Goal: Transaction & Acquisition: Register for event/course

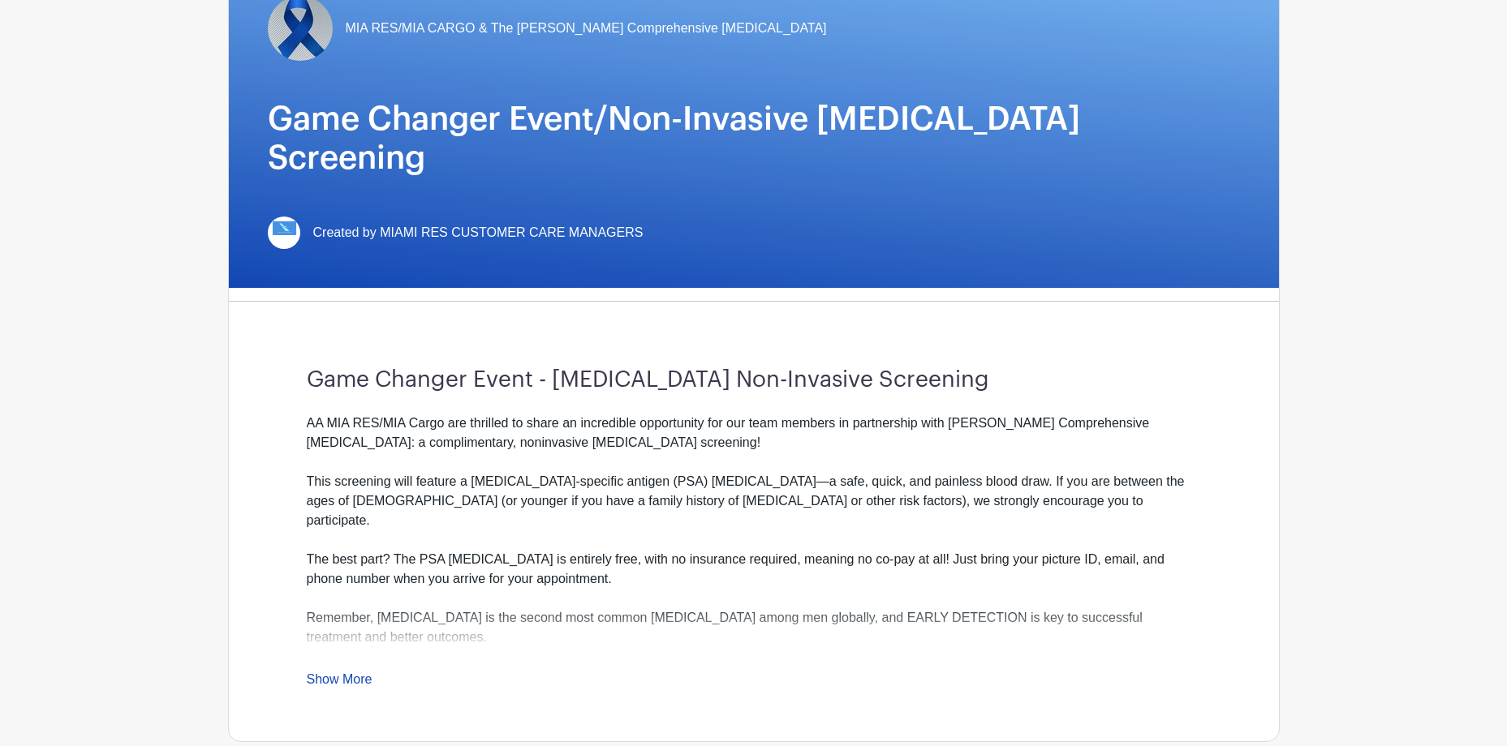
scroll to position [325, 0]
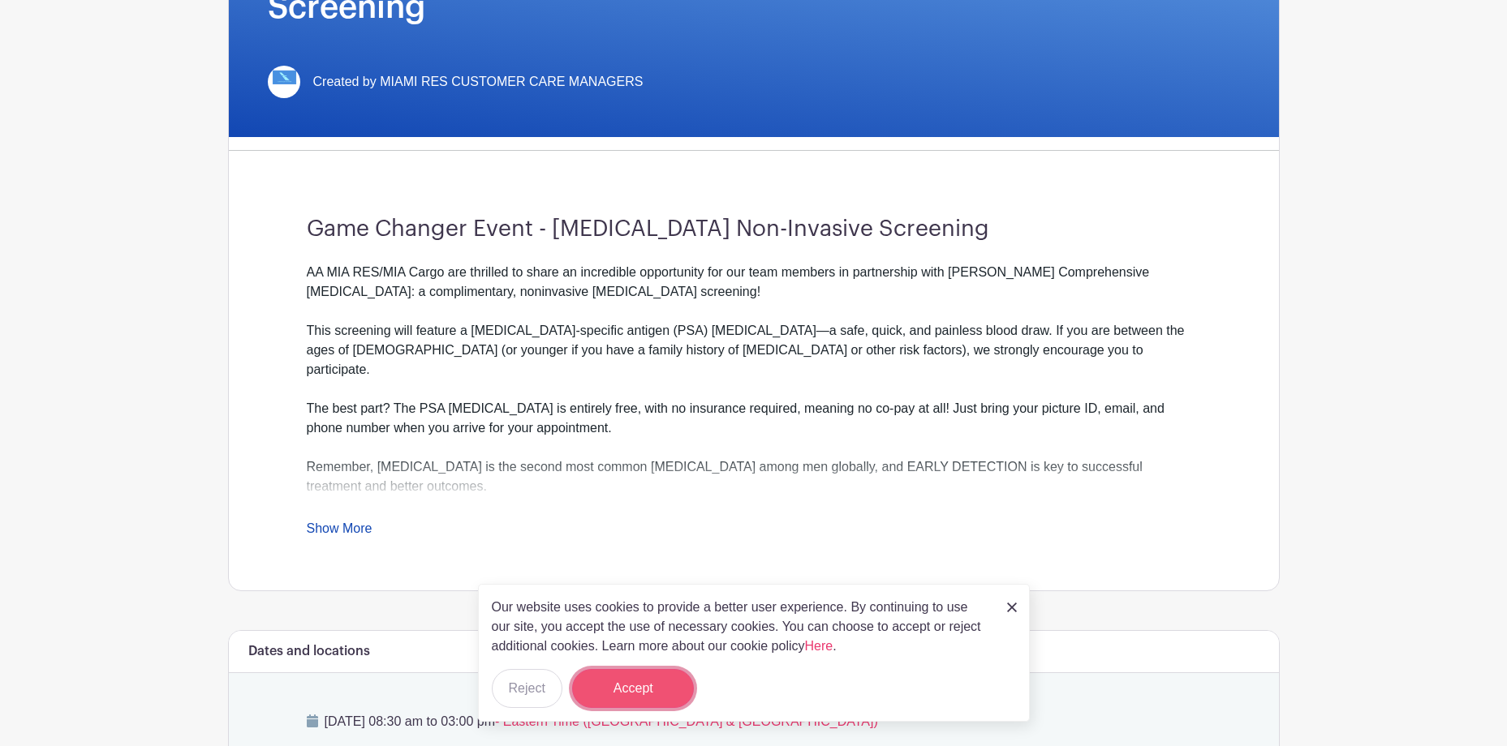
click at [626, 671] on button "Accept" at bounding box center [633, 688] width 122 height 39
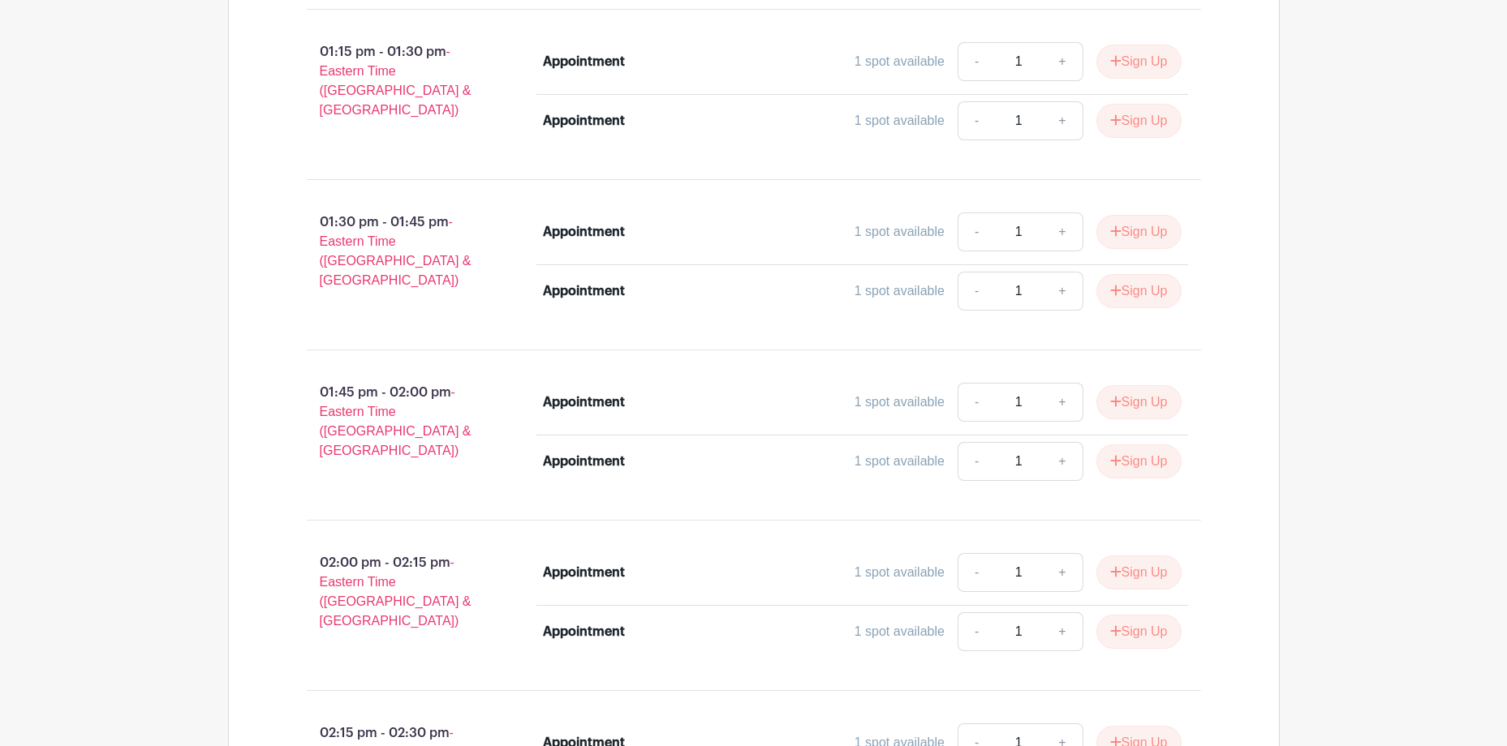
scroll to position [4462, 0]
click at [1142, 555] on button "Sign Up" at bounding box center [1138, 572] width 85 height 34
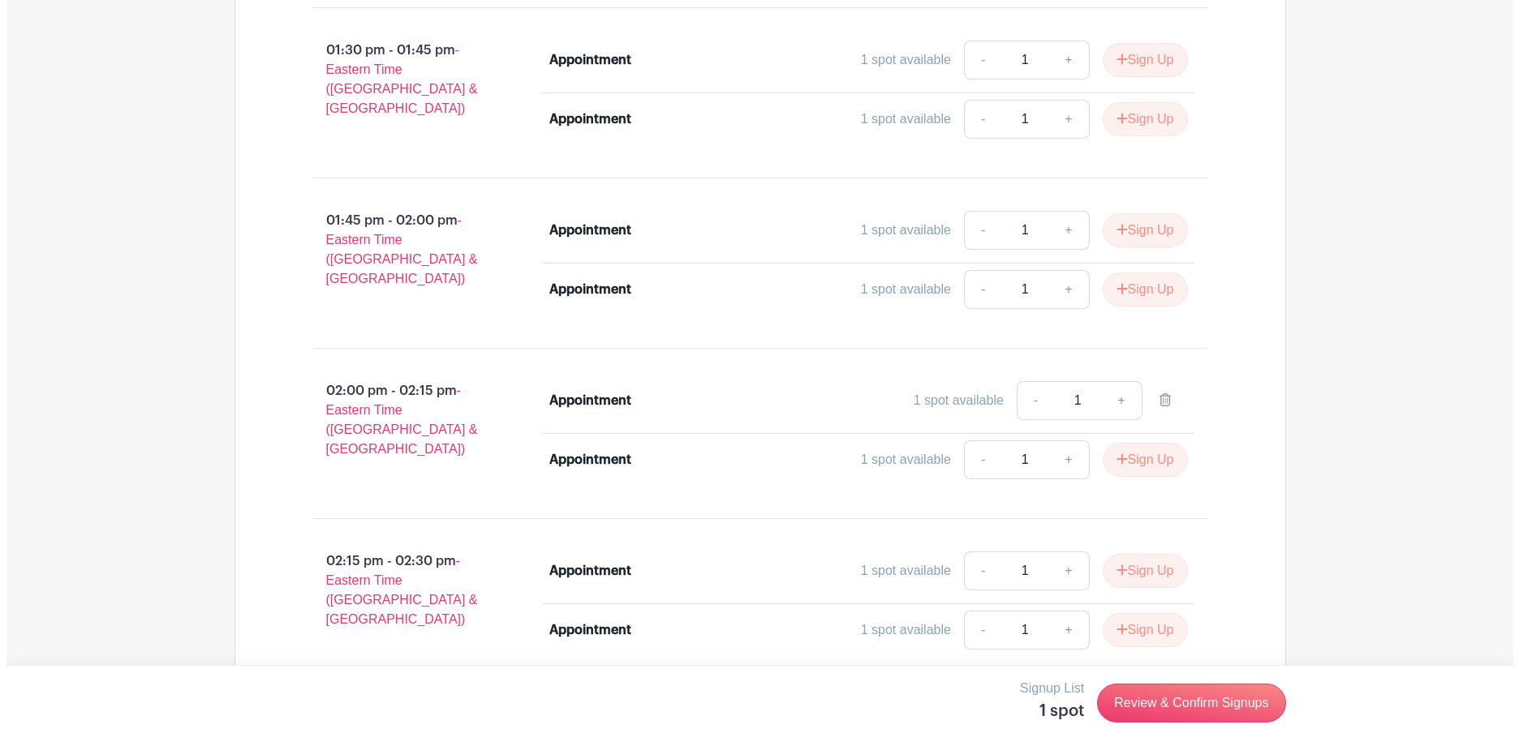
scroll to position [4706, 0]
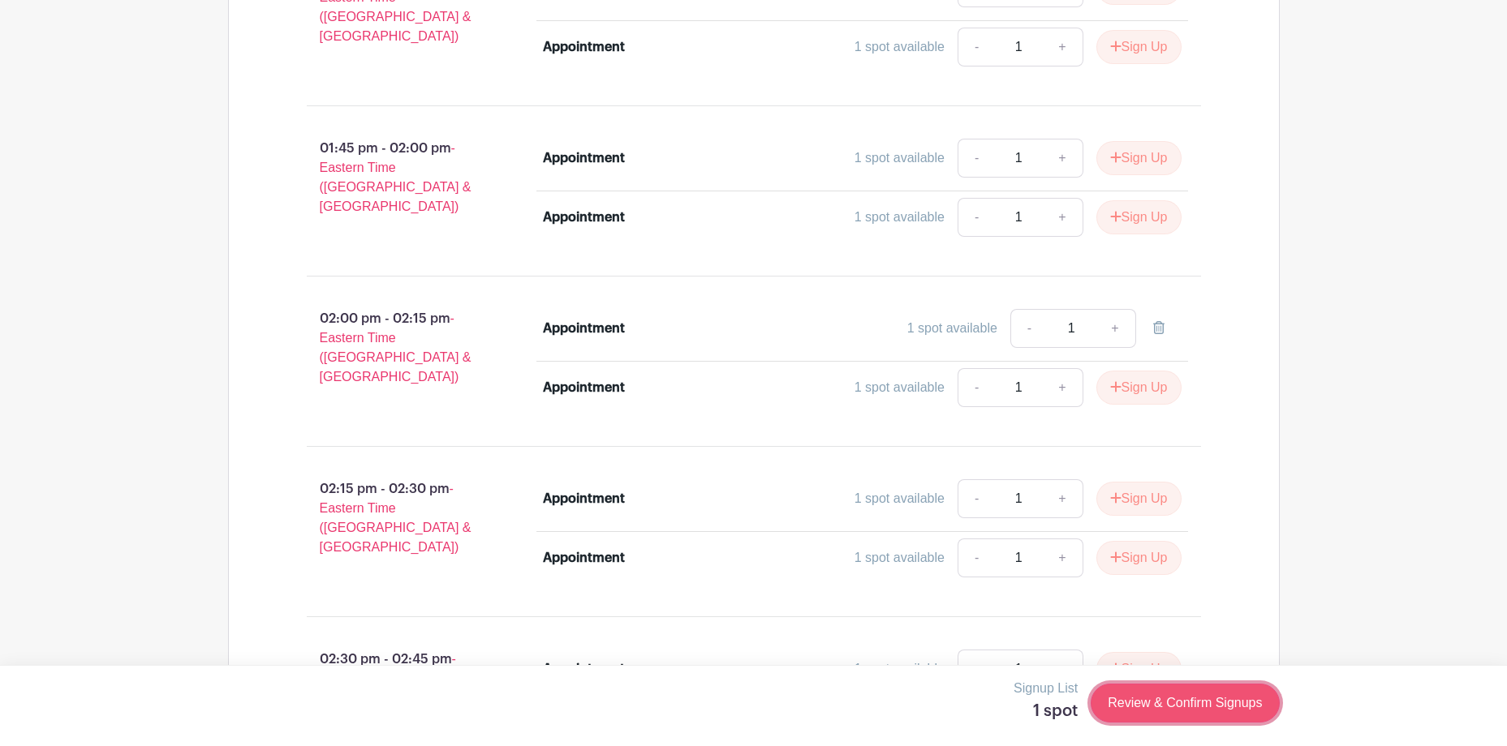
click at [1185, 700] on link "Review & Confirm Signups" at bounding box center [1184, 703] width 188 height 39
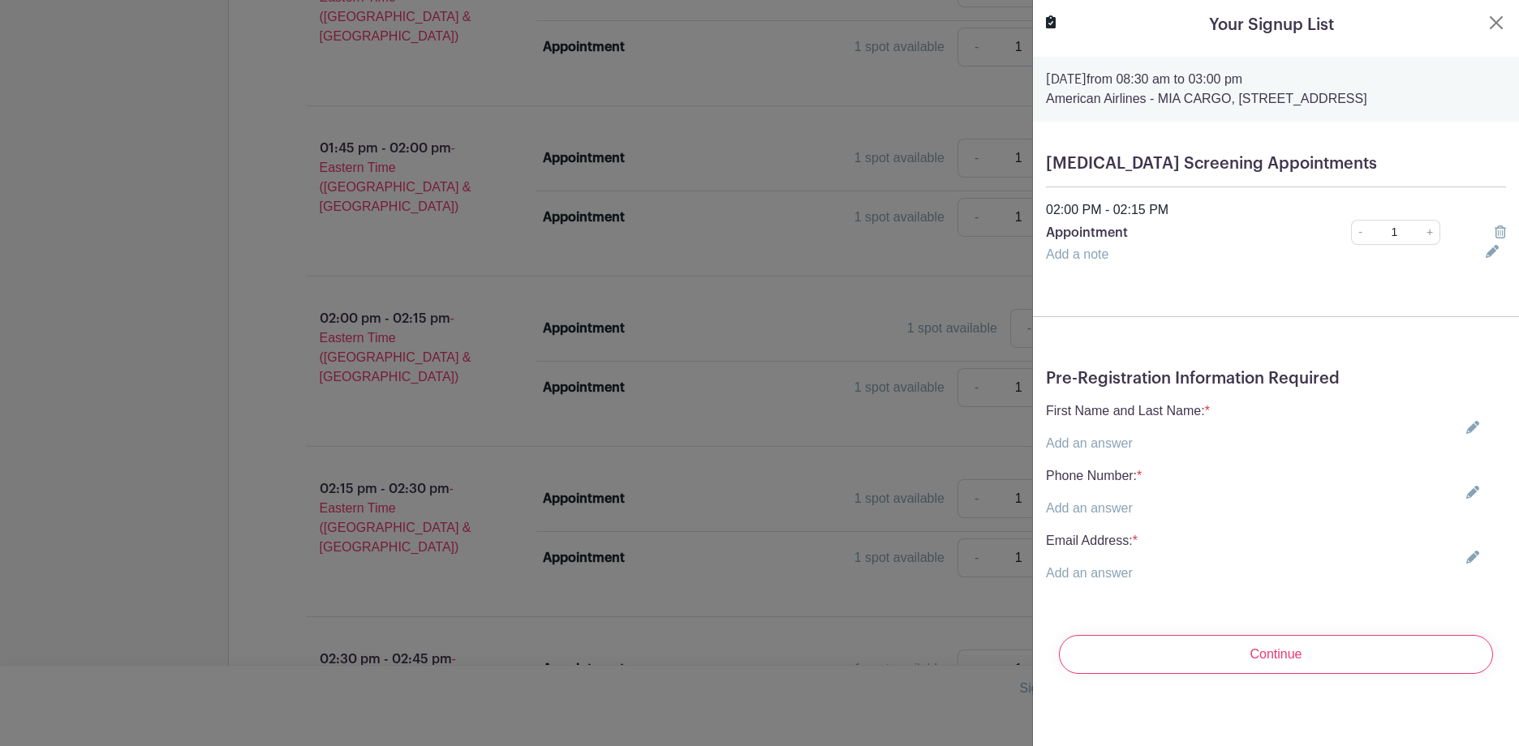
click at [1210, 418] on span "*" at bounding box center [1207, 411] width 5 height 14
click at [1466, 434] on icon at bounding box center [1472, 427] width 13 height 13
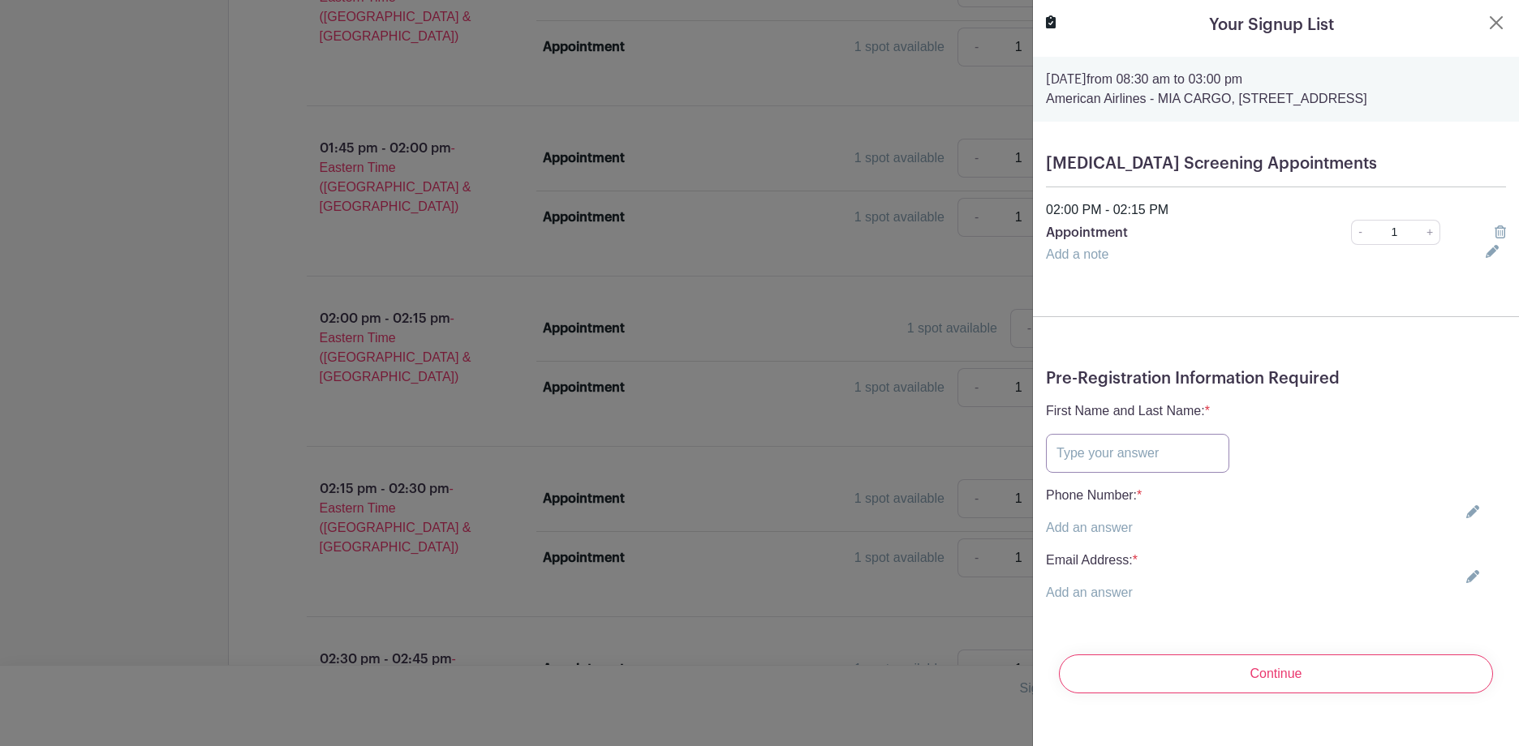
click at [1167, 468] on input "text" at bounding box center [1137, 453] width 183 height 39
type input "[PERSON_NAME]"
click at [1466, 518] on icon at bounding box center [1472, 511] width 13 height 13
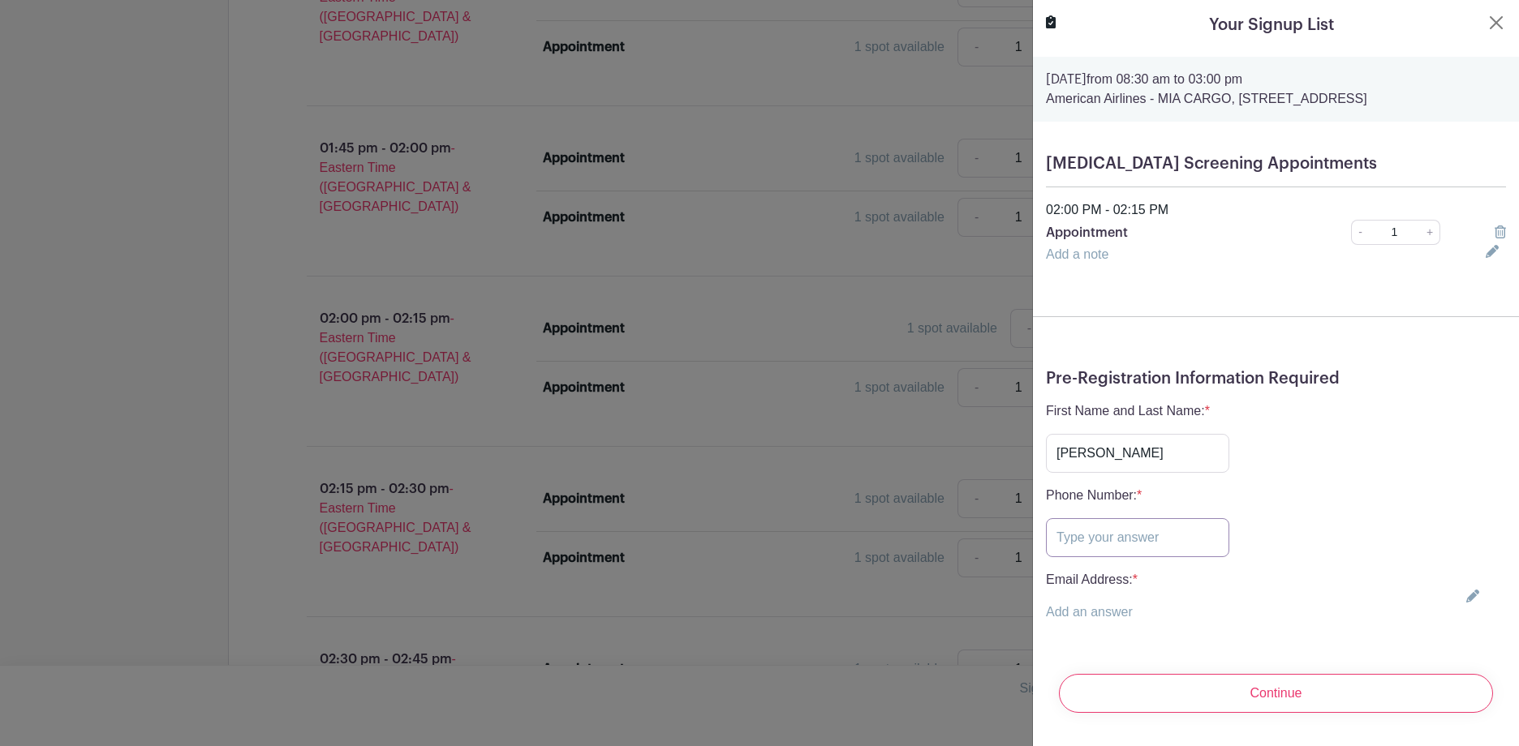
click at [1126, 557] on input "text" at bounding box center [1137, 537] width 183 height 39
type input "[PHONE_NUMBER]"
click at [1466, 603] on icon at bounding box center [1472, 596] width 13 height 13
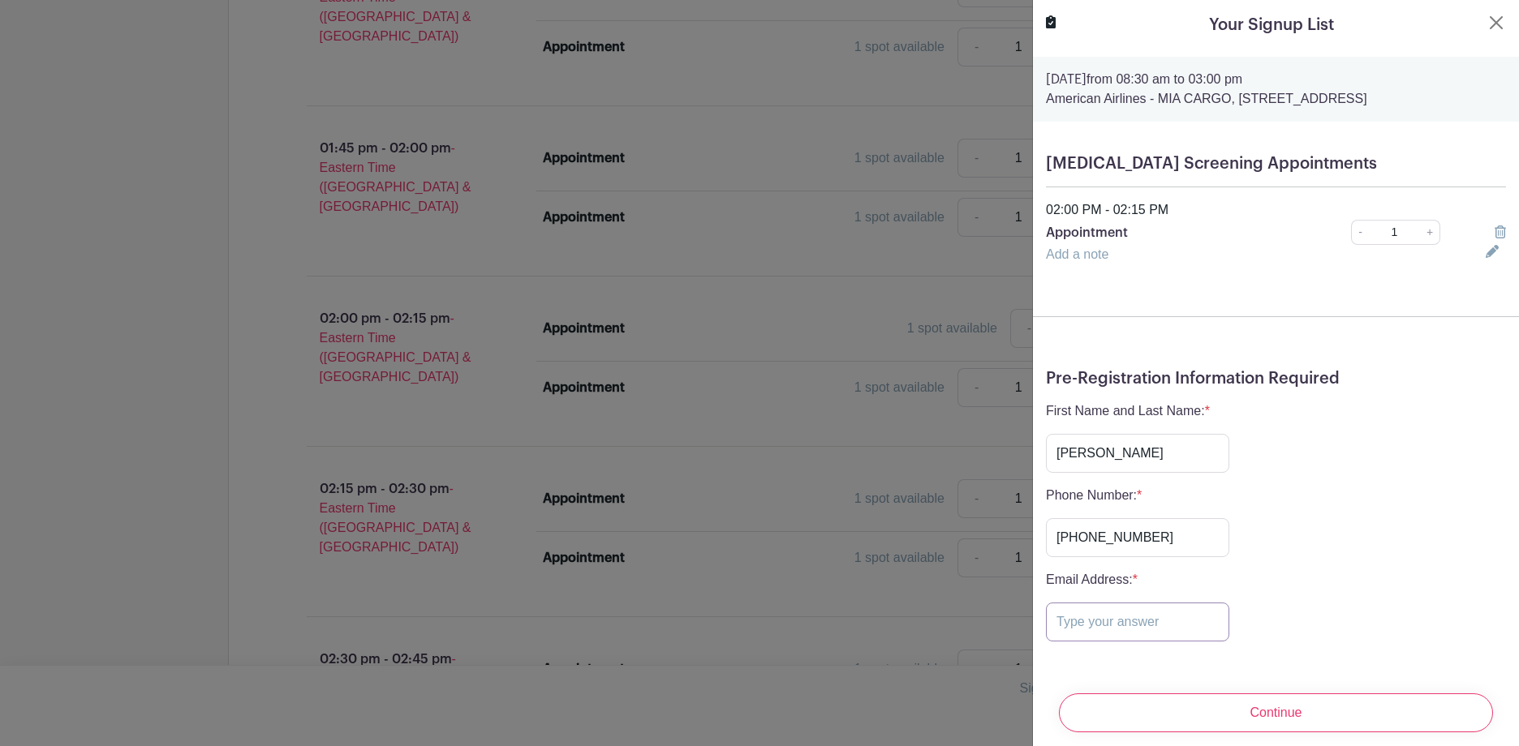
click at [1155, 642] on input "text" at bounding box center [1137, 622] width 183 height 39
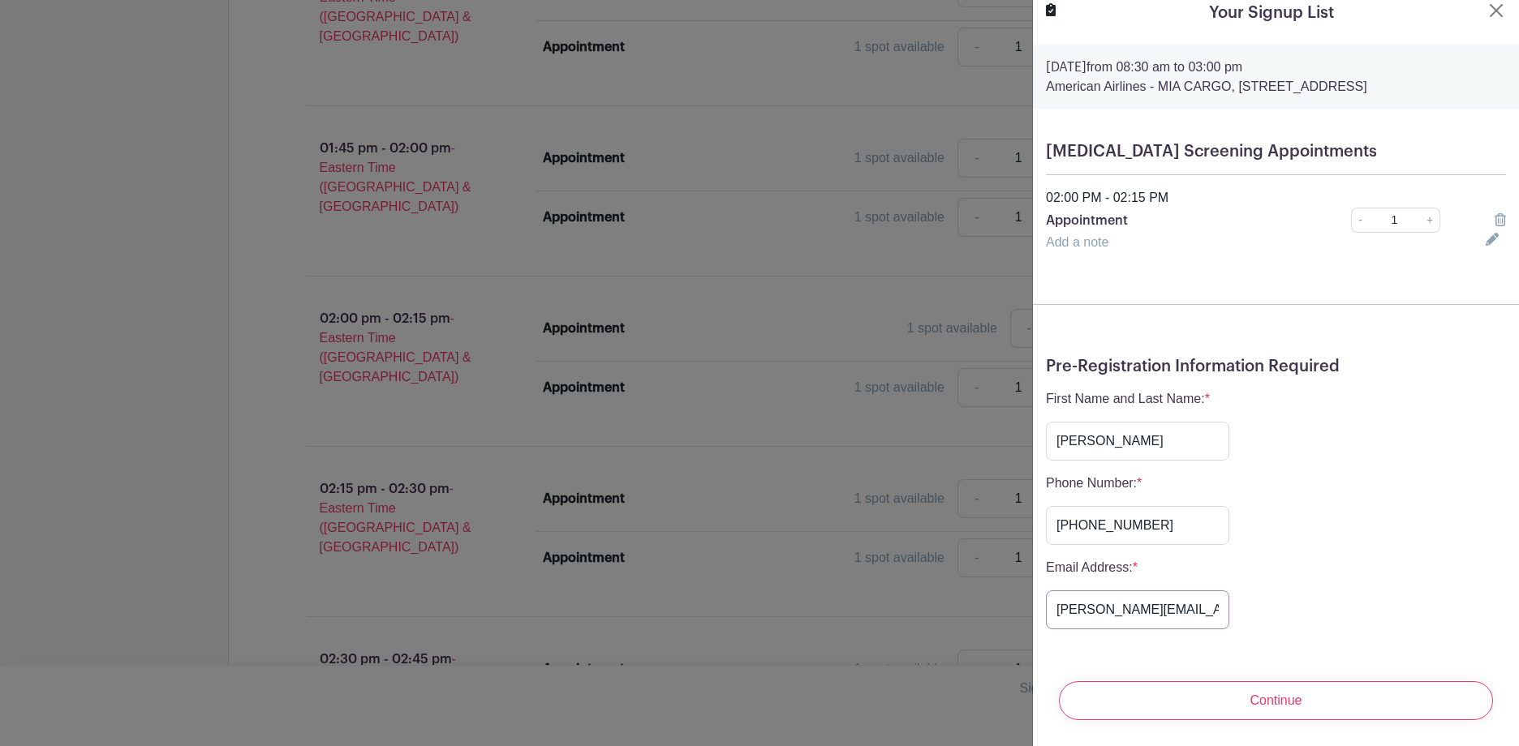
scroll to position [44, 0]
type input "[PERSON_NAME][EMAIL_ADDRESS][PERSON_NAME][DOMAIN_NAME]"
click at [1271, 689] on input "Continue" at bounding box center [1276, 701] width 434 height 39
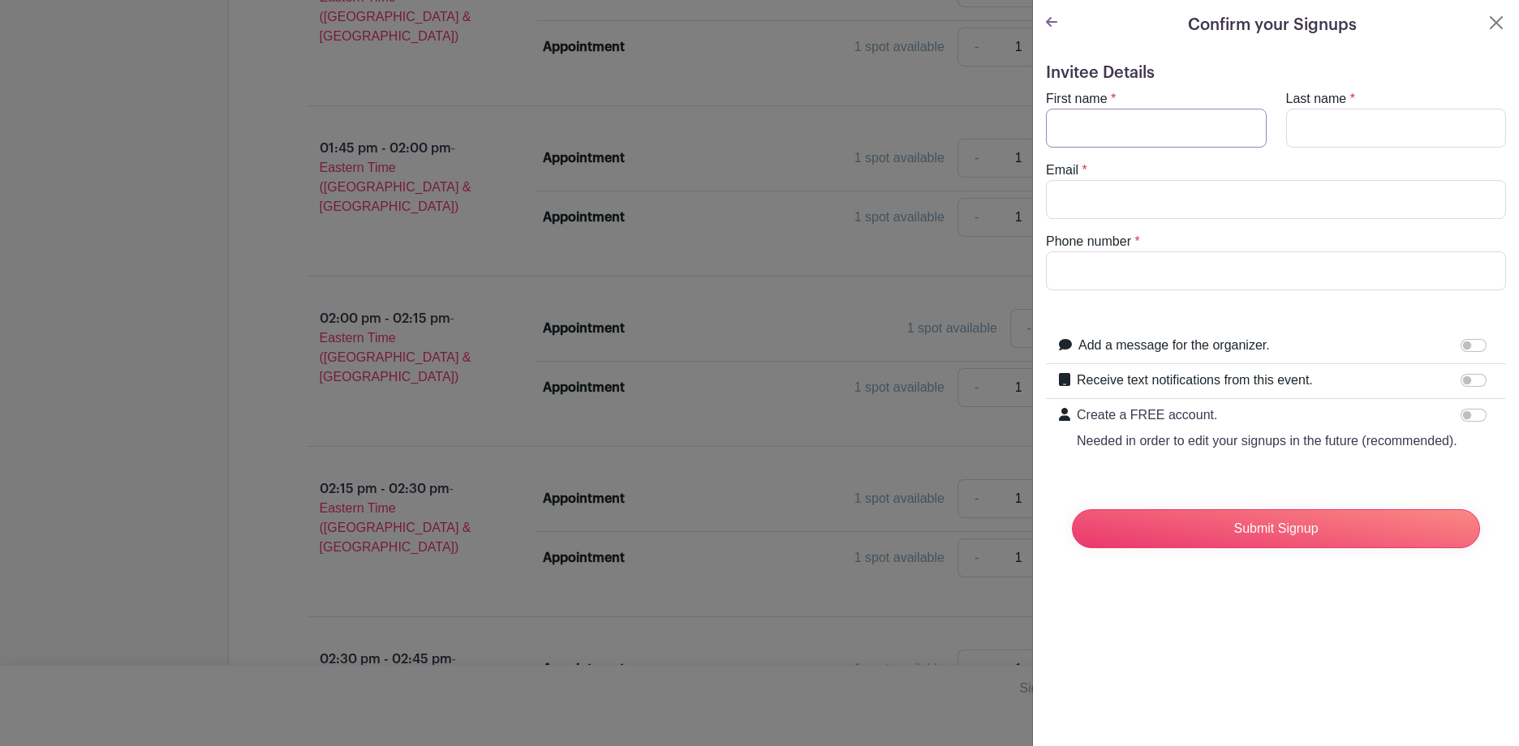
click at [1147, 128] on input "First name" at bounding box center [1156, 128] width 221 height 39
click at [1047, 14] on div at bounding box center [1051, 25] width 11 height 24
click at [1048, 20] on icon at bounding box center [1051, 22] width 11 height 10
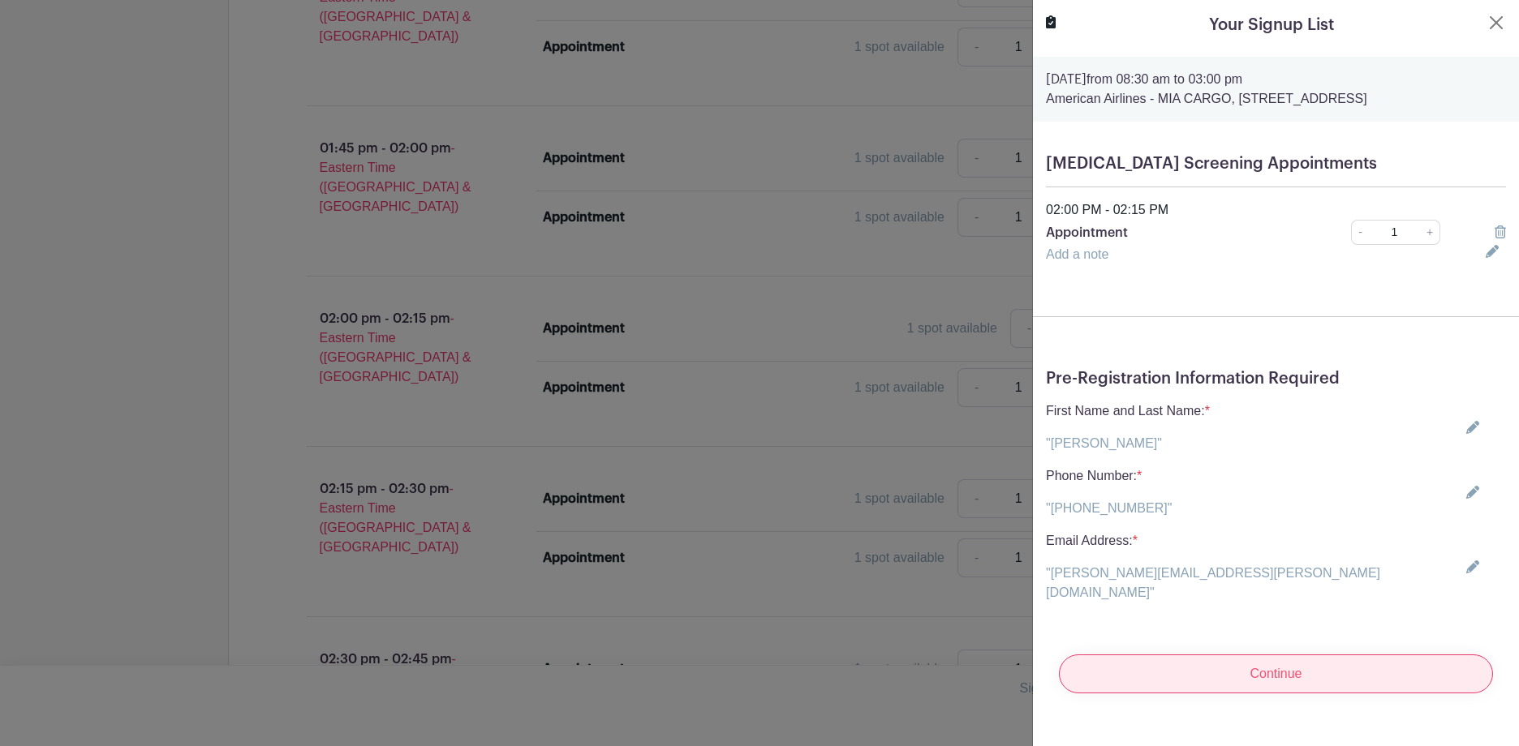
click at [1269, 672] on input "Continue" at bounding box center [1276, 674] width 434 height 39
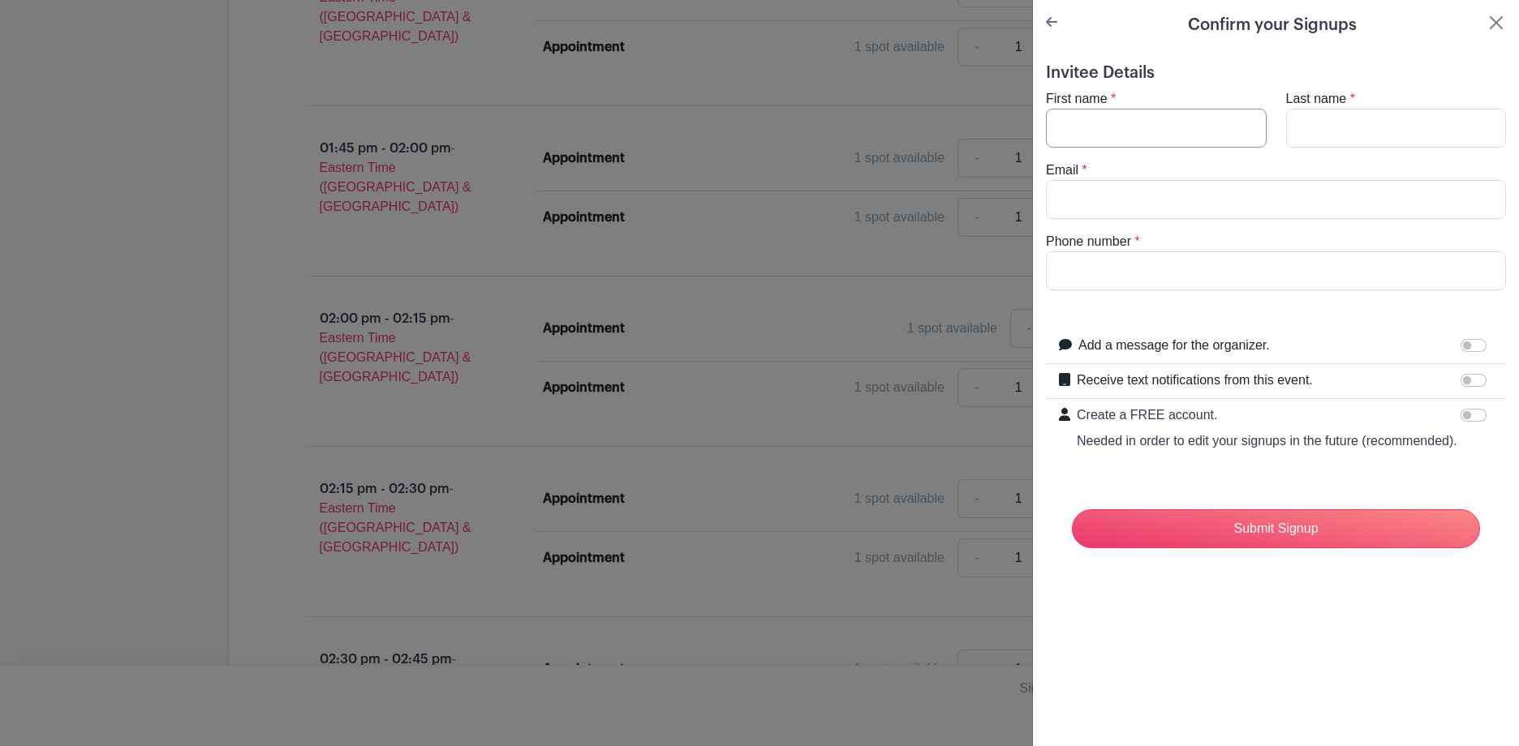
click at [1148, 127] on input "First name" at bounding box center [1156, 128] width 221 height 39
type input "[PERSON_NAME]"
type input "[PERSON_NAME][EMAIL_ADDRESS][PERSON_NAME][DOMAIN_NAME]"
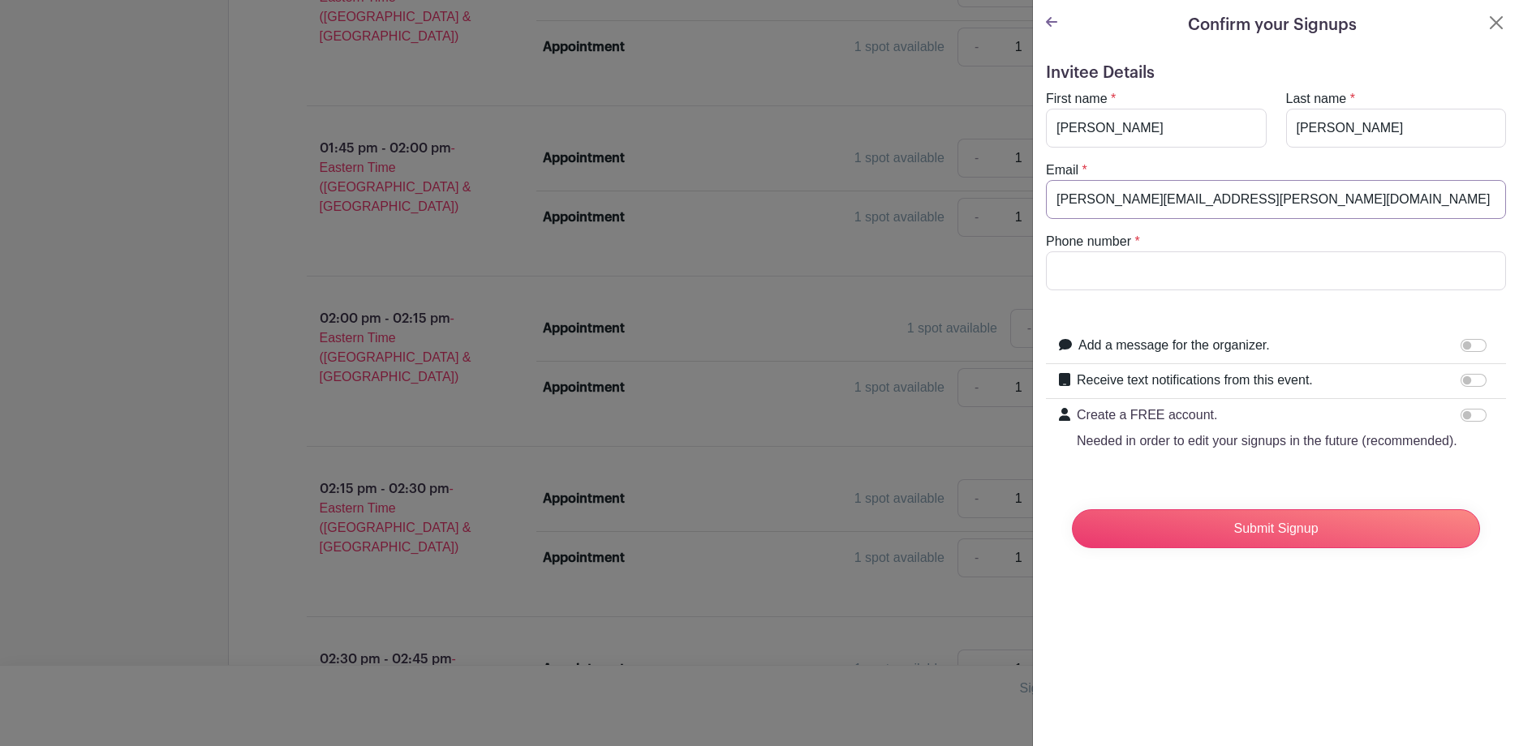
type input "9196738748"
click at [1447, 385] on div "Receive text notifications from this event." at bounding box center [1285, 381] width 416 height 21
click at [1460, 382] on input "Receive text notifications from this event." at bounding box center [1473, 380] width 26 height 13
checkbox input "true"
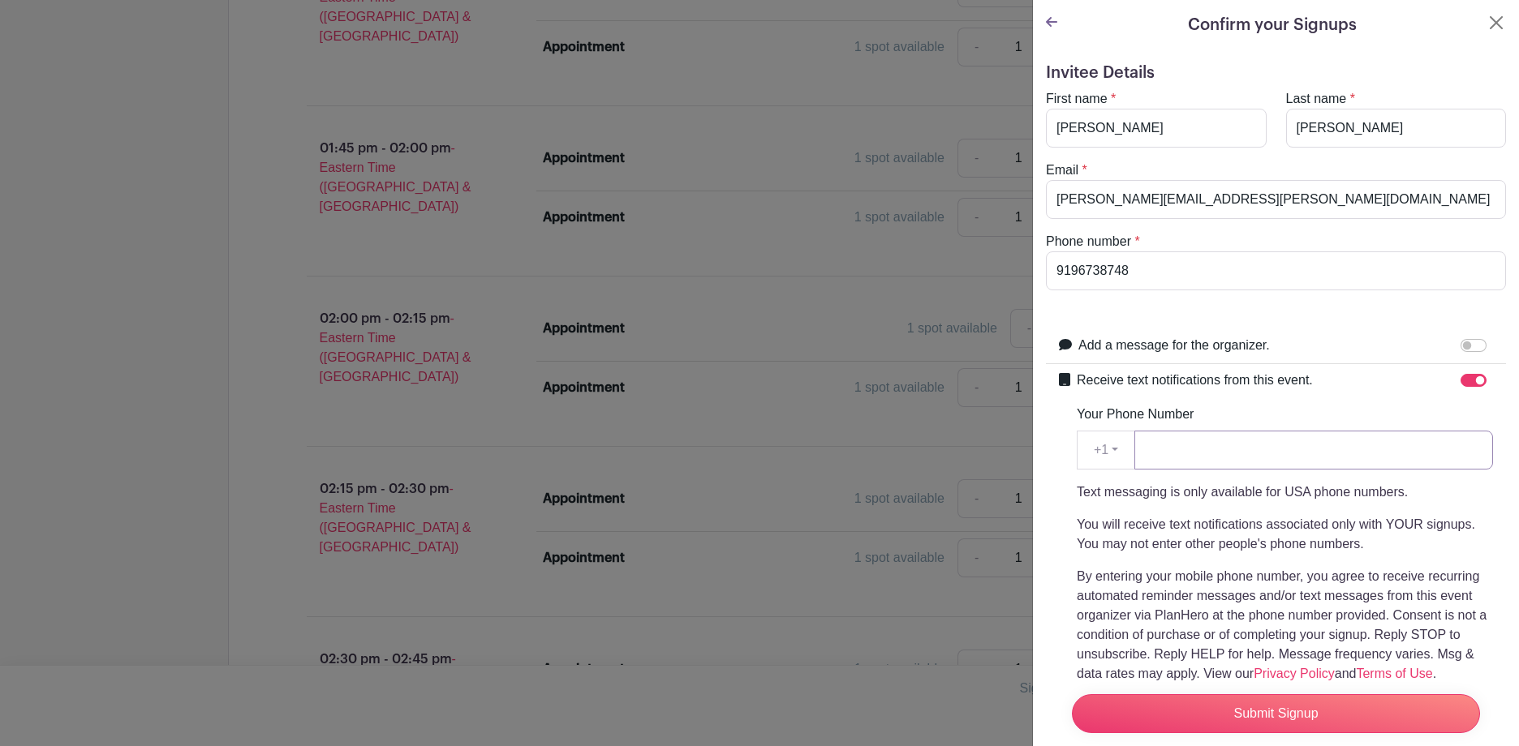
click at [1176, 462] on input "Your Phone Number" at bounding box center [1313, 450] width 359 height 39
type input "9548732685"
drag, startPoint x: 1250, startPoint y: 447, endPoint x: 1095, endPoint y: 447, distance: 155.0
click at [1095, 447] on div "+1 +1 9548732685" at bounding box center [1285, 450] width 416 height 39
type input "9196738748"
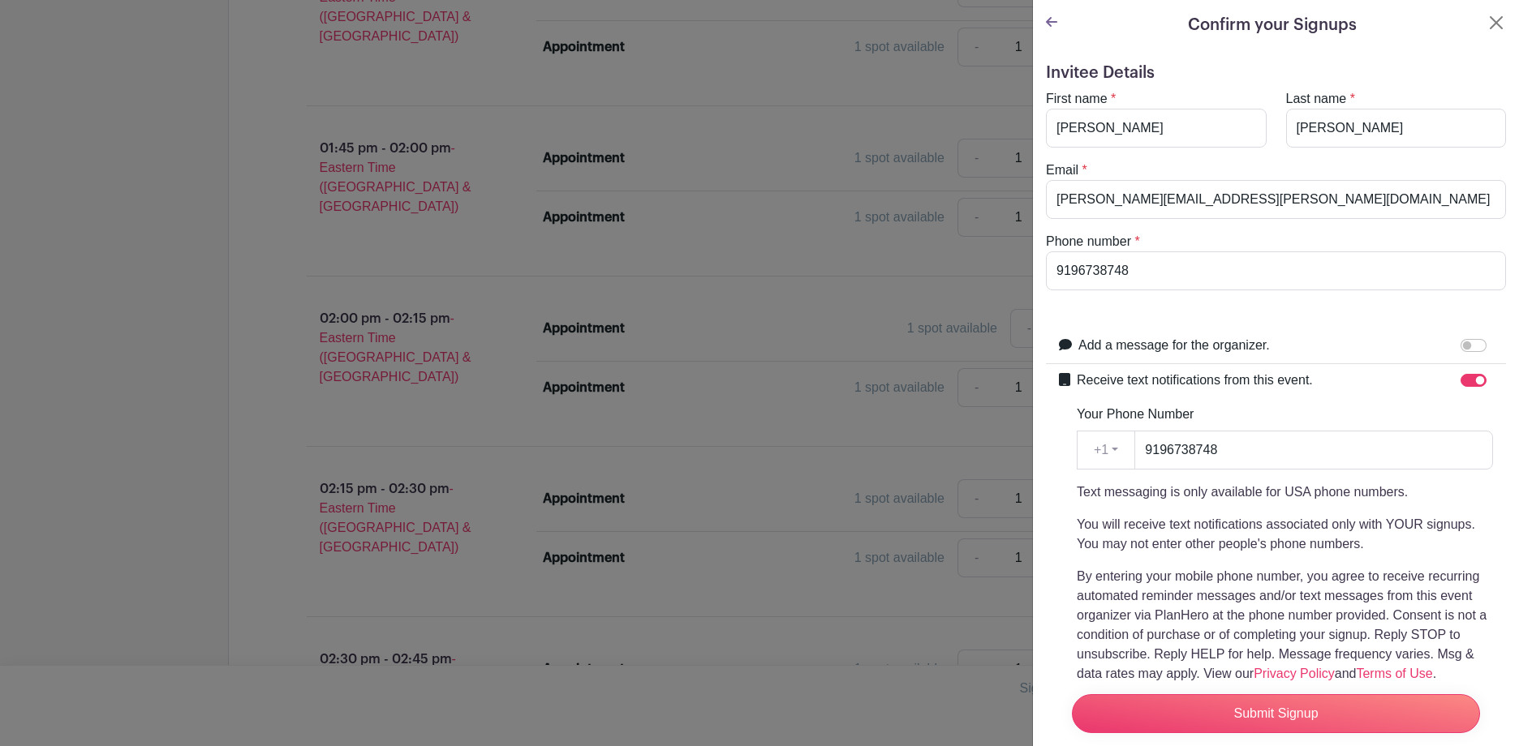
click at [1229, 528] on p "You will receive text notifications associated only with YOUR signups. You may …" at bounding box center [1285, 534] width 416 height 39
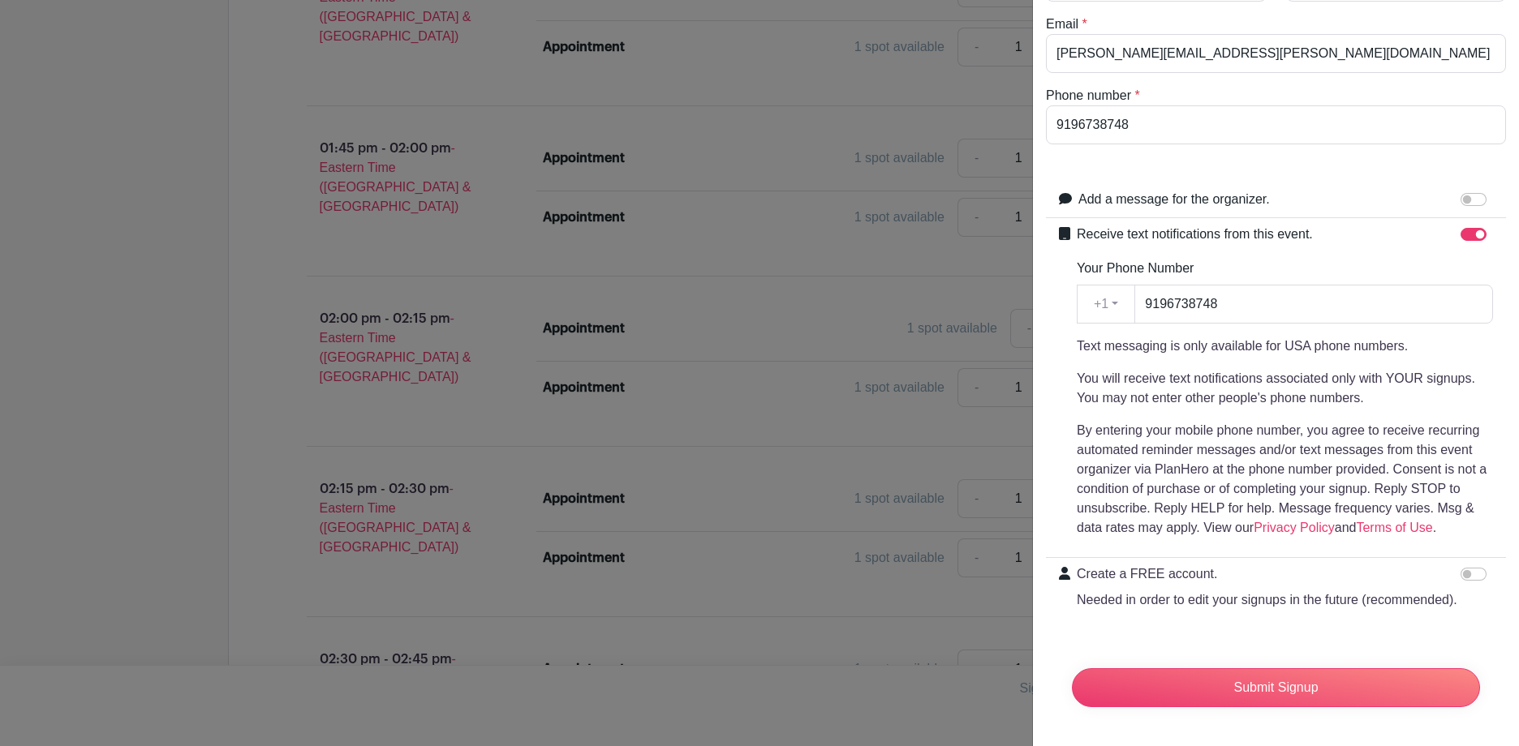
scroll to position [236, 0]
click at [1460, 568] on input "Create a FREE account. Needed in order to edit your signups in the future (reco…" at bounding box center [1473, 574] width 26 height 13
checkbox input "true"
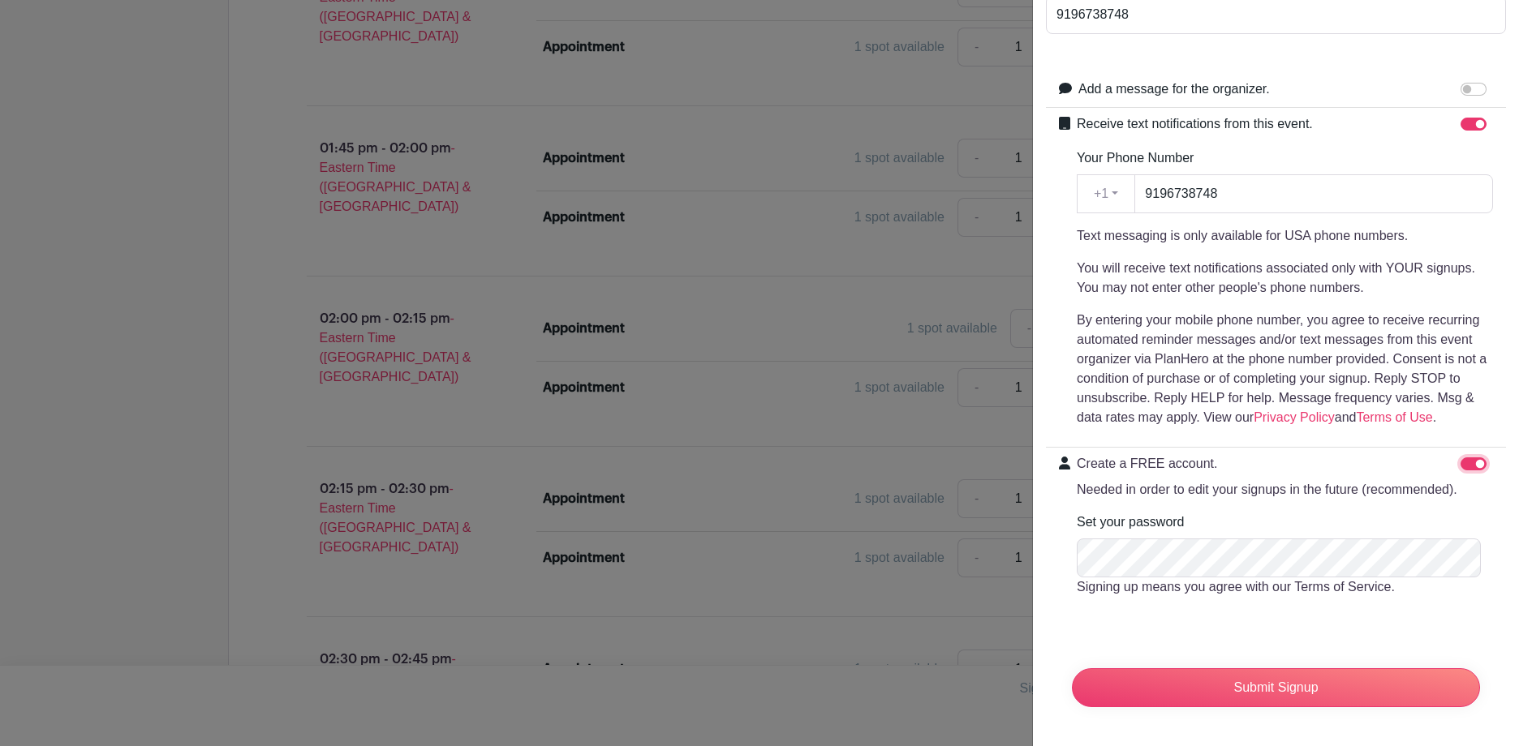
scroll to position [346, 0]
click at [1258, 680] on input "Submit Signup" at bounding box center [1276, 688] width 408 height 39
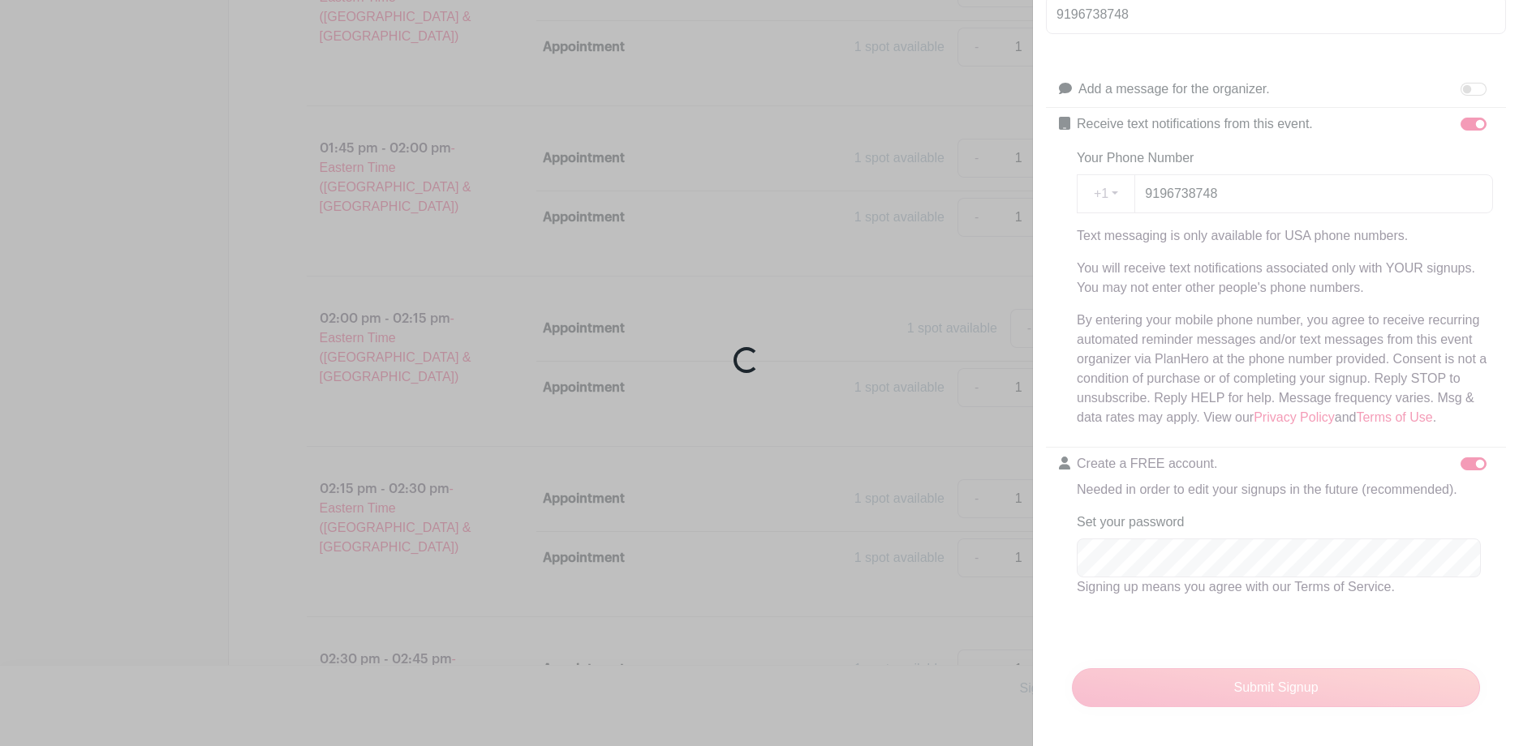
scroll to position [419, 0]
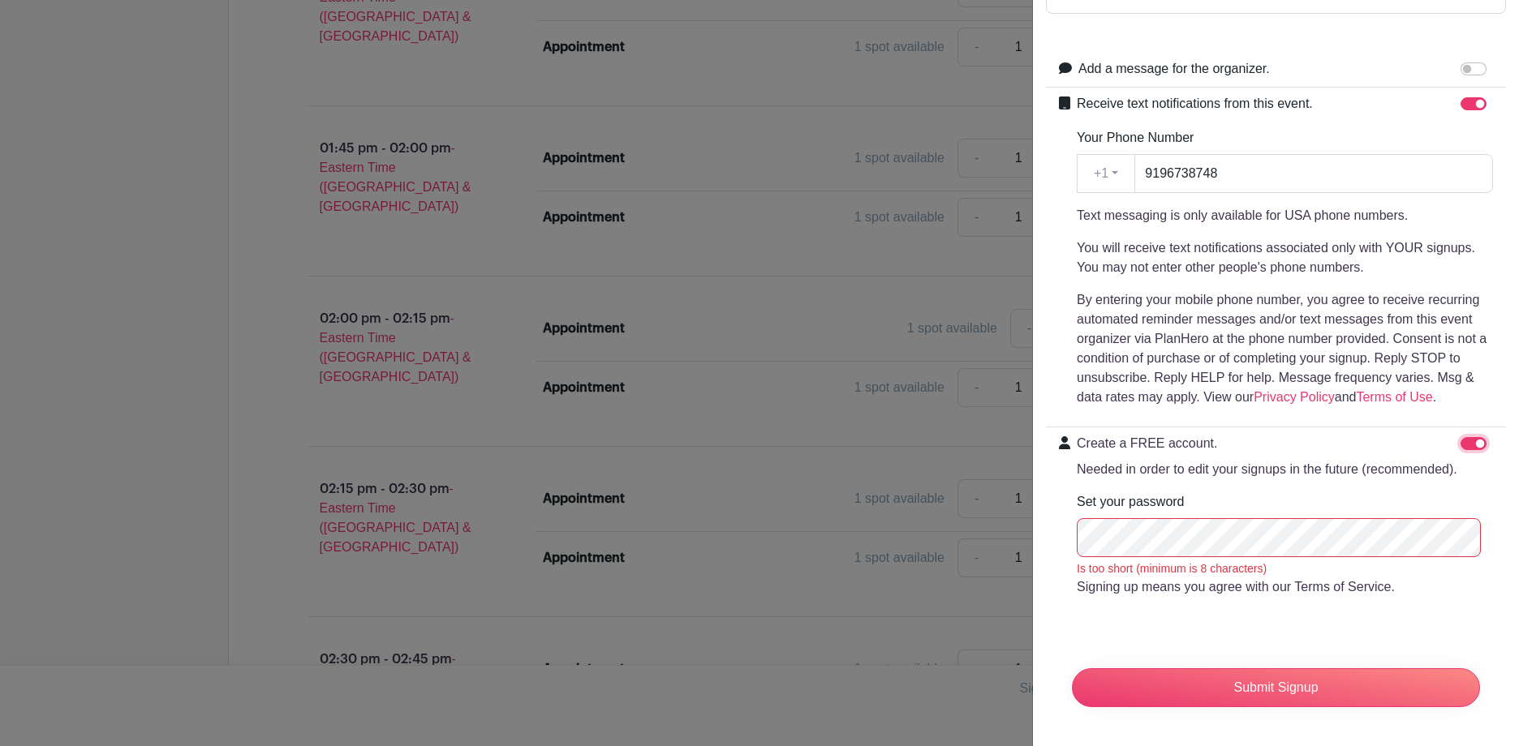
click at [1460, 437] on input "Create a FREE account. Needed in order to edit your signups in the future (reco…" at bounding box center [1473, 443] width 26 height 13
checkbox input "false"
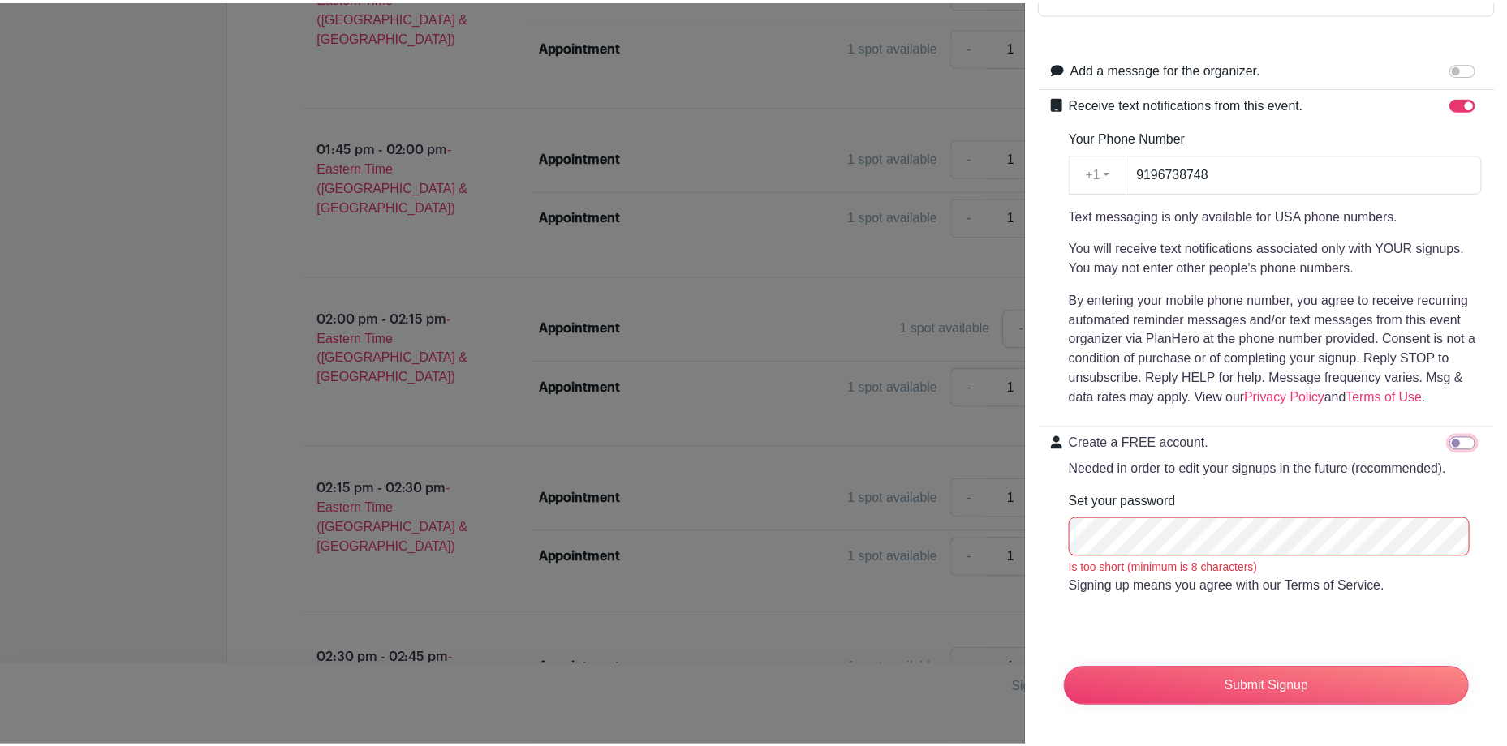
scroll to position [288, 0]
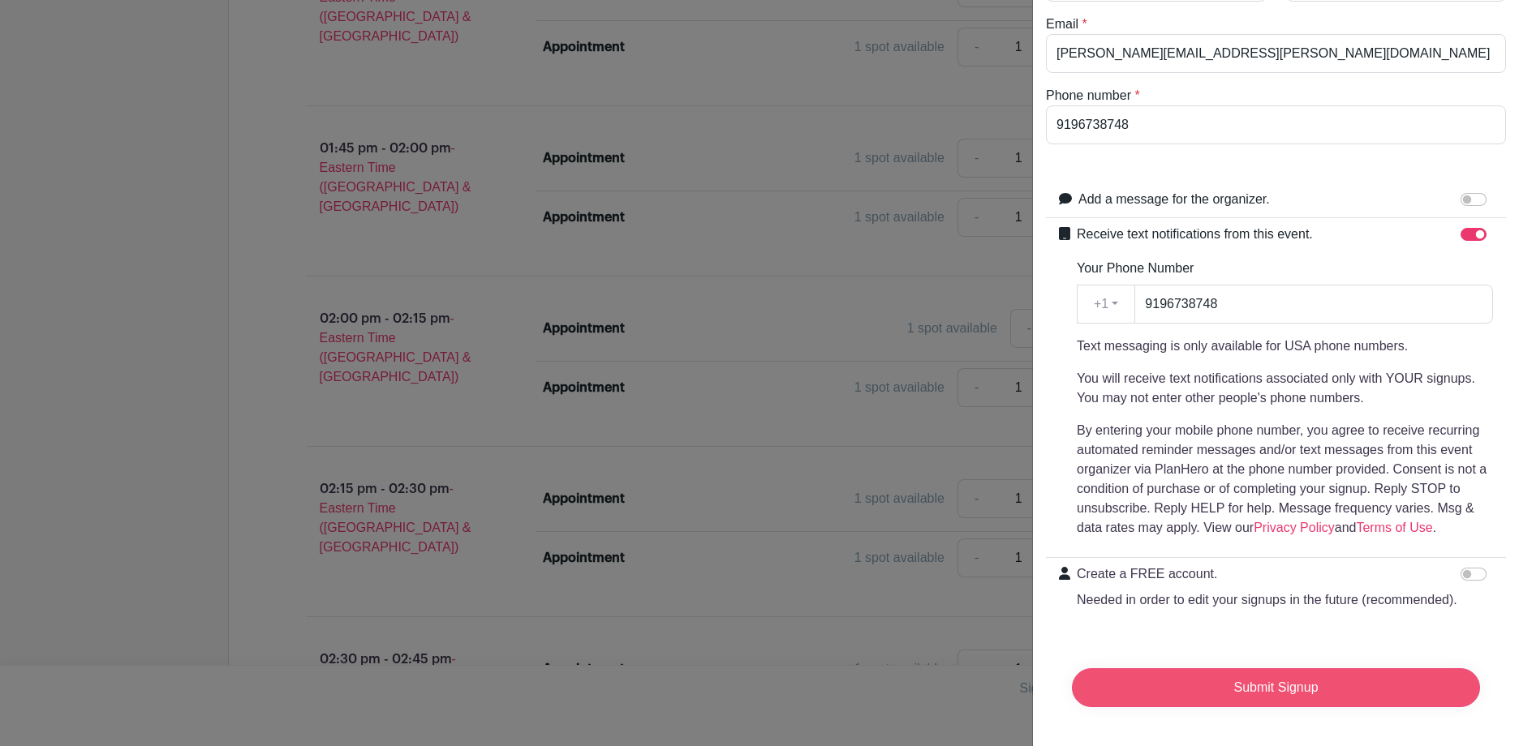
click at [1256, 669] on input "Submit Signup" at bounding box center [1276, 688] width 408 height 39
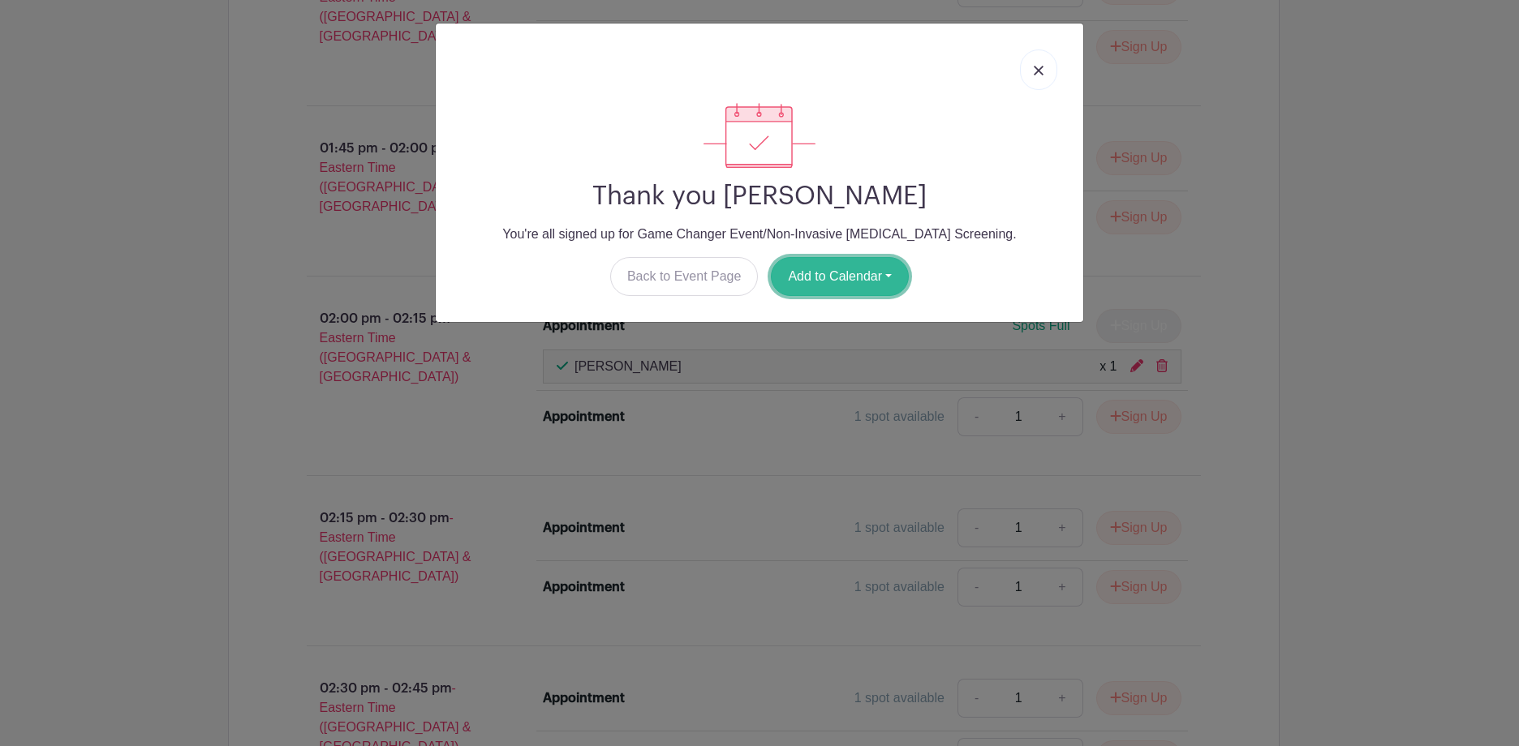
click at [871, 277] on button "Add to Calendar" at bounding box center [840, 276] width 138 height 39
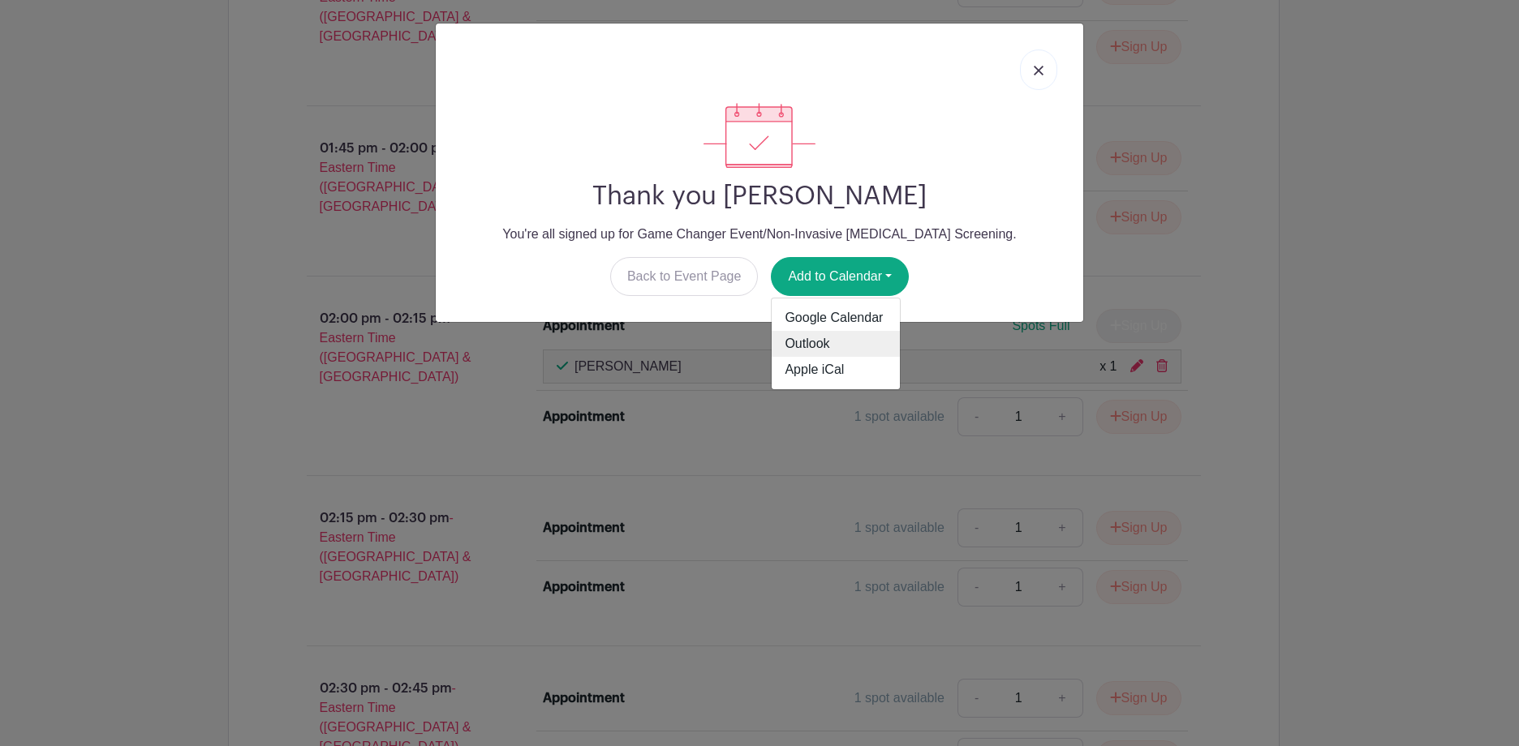
click at [825, 341] on link "Outlook" at bounding box center [836, 344] width 128 height 26
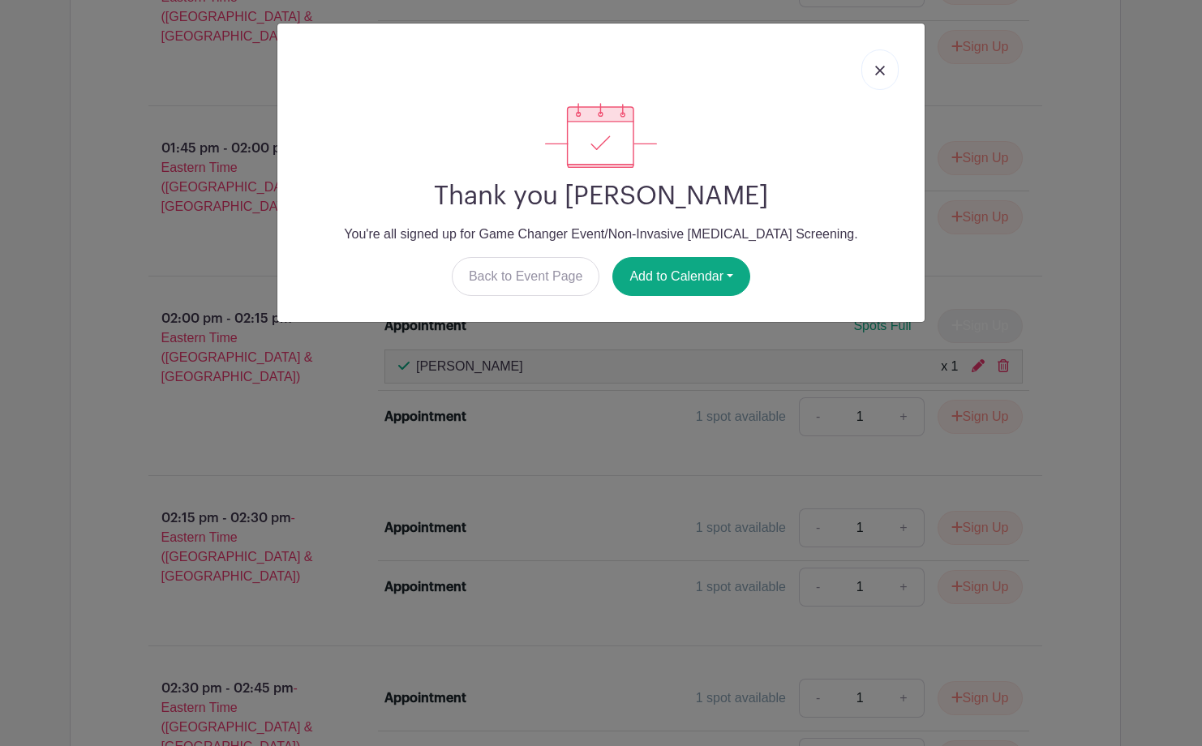
click at [883, 54] on link at bounding box center [880, 69] width 37 height 41
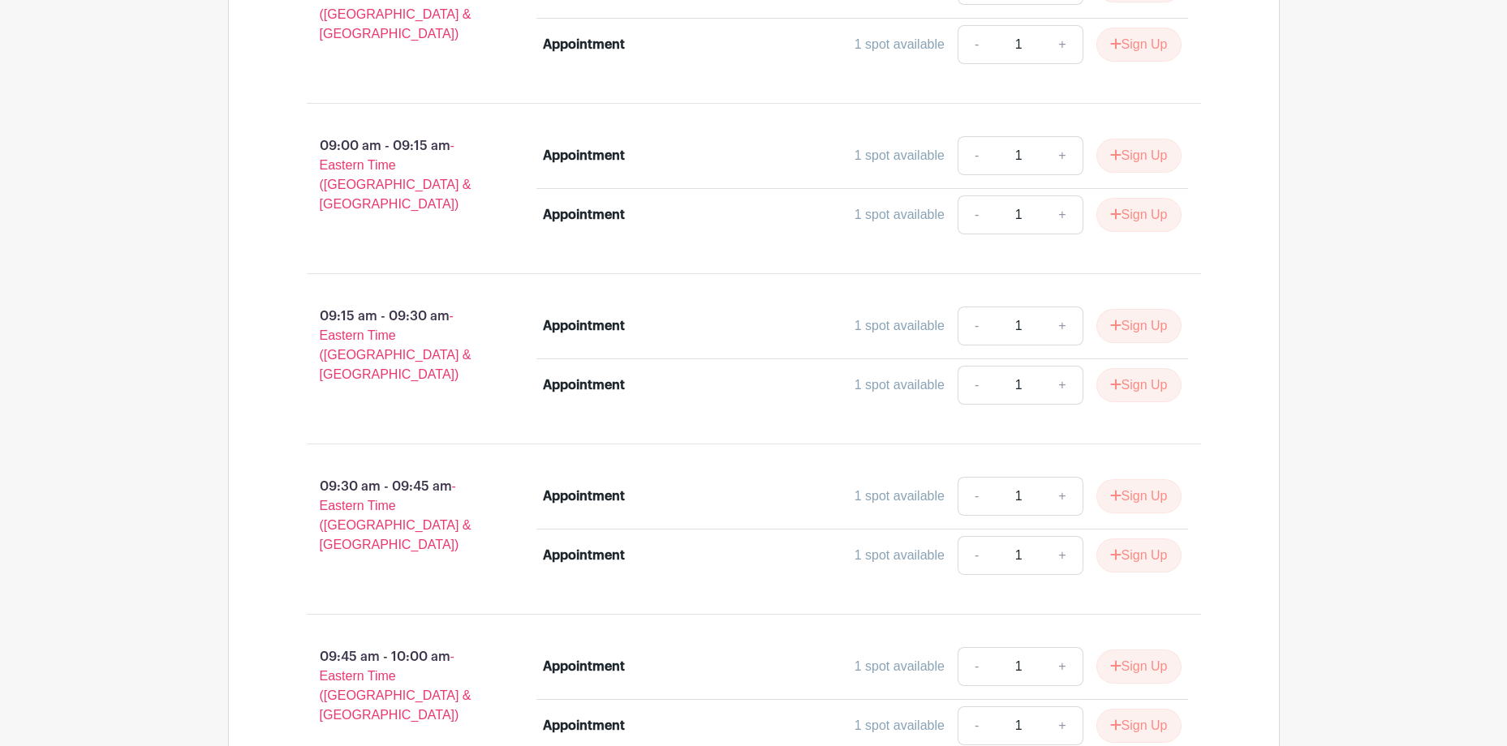
scroll to position [1298, 0]
